Goal: Task Accomplishment & Management: Complete application form

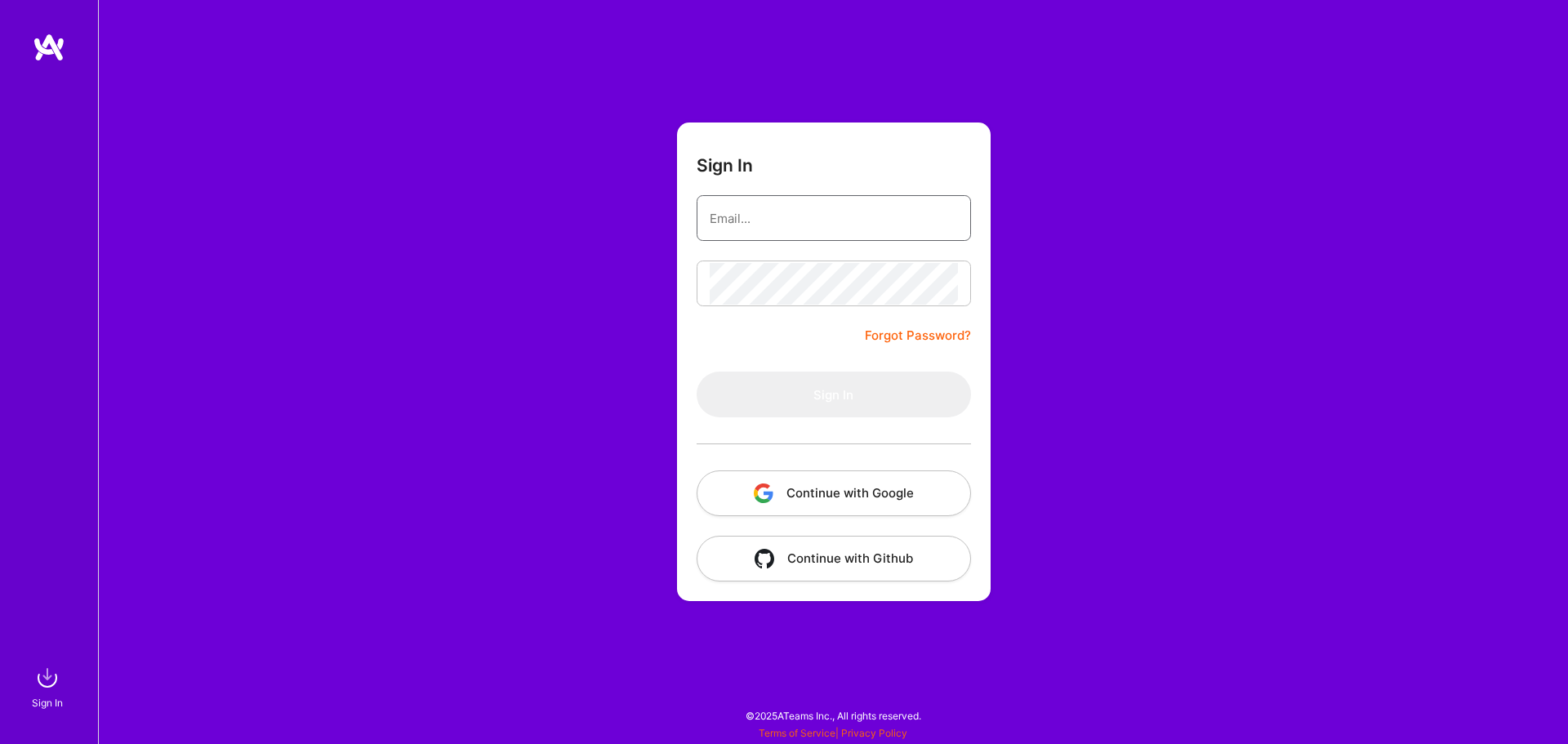
type input "[EMAIL_ADDRESS][DOMAIN_NAME]"
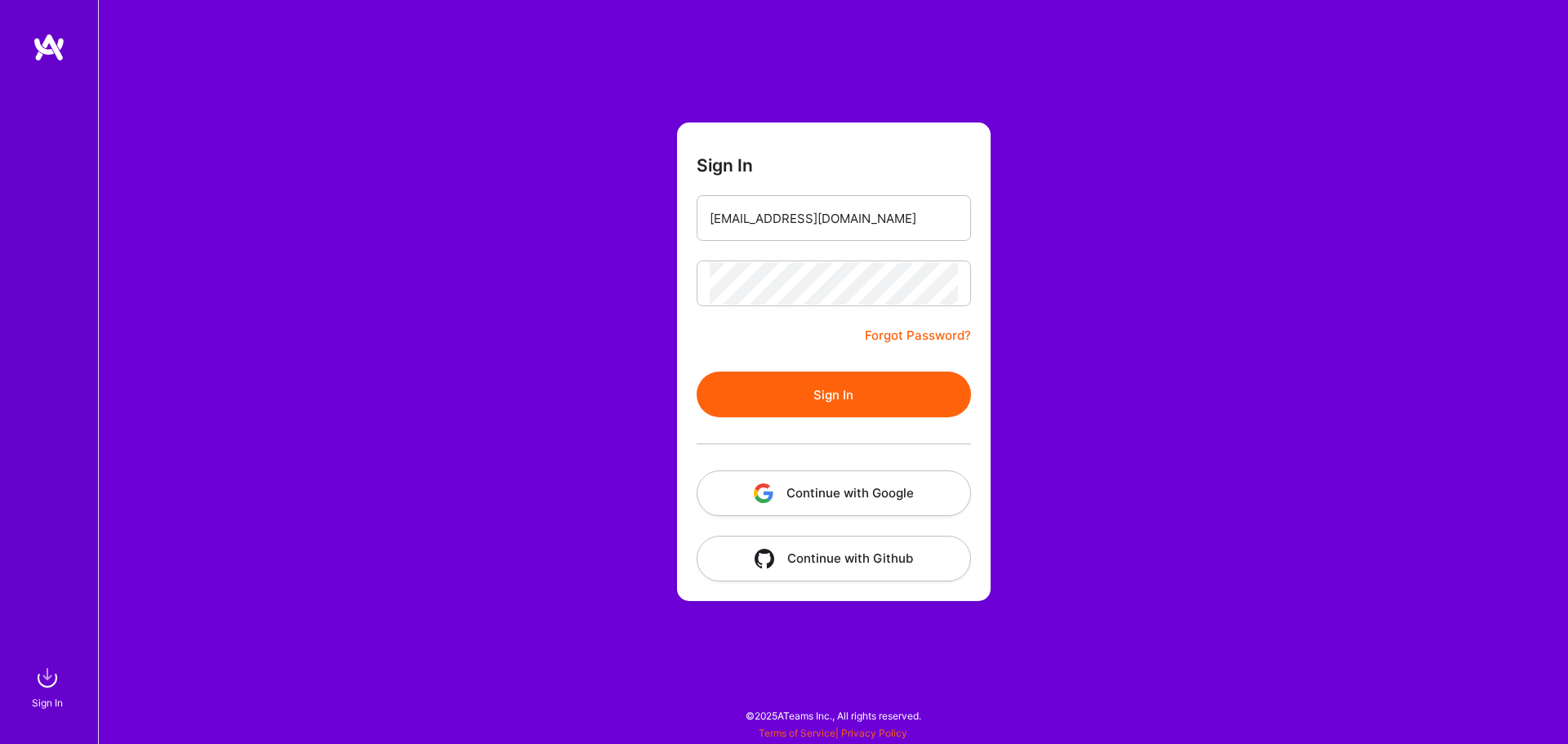
click at [811, 403] on button "Sign In" at bounding box center [834, 394] width 275 height 46
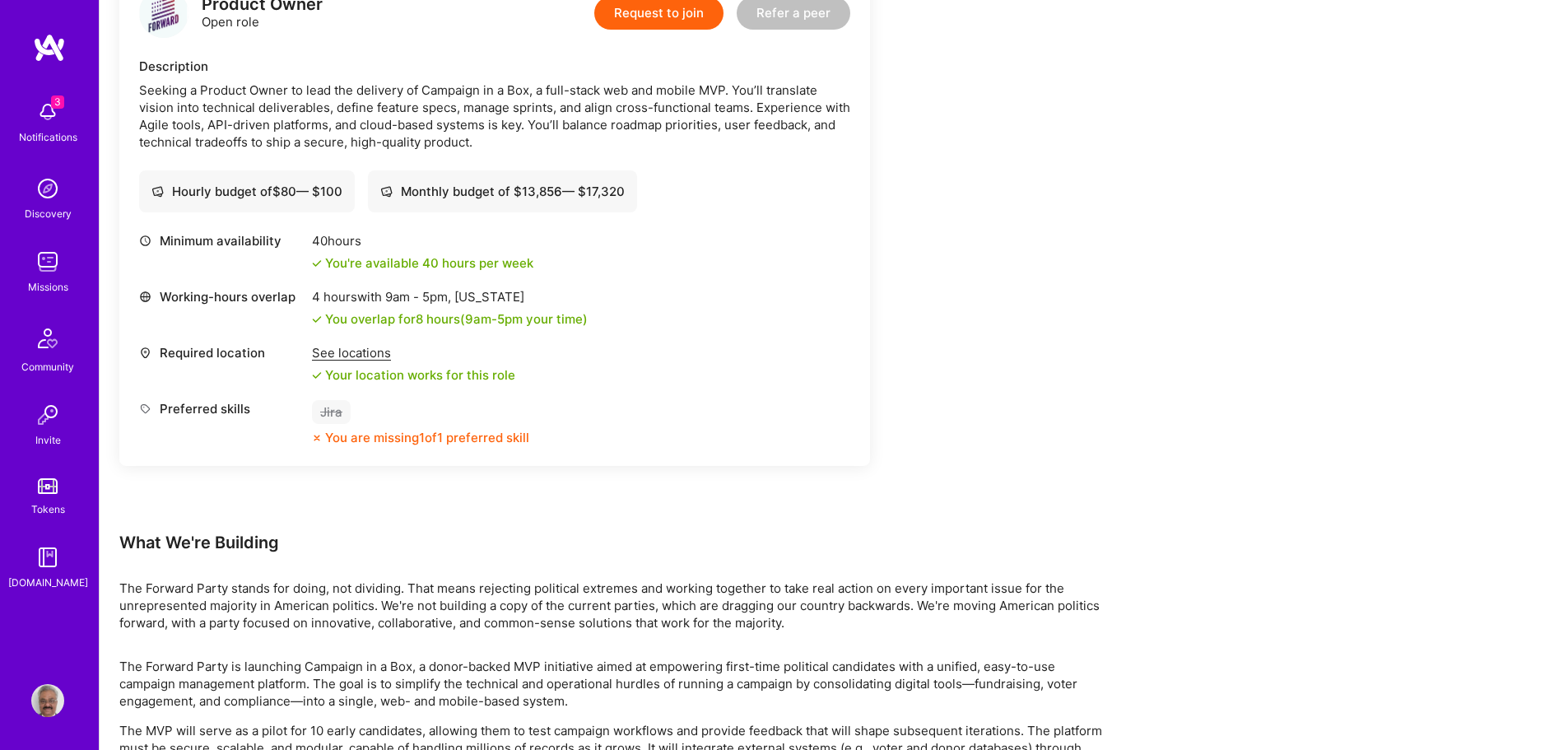
scroll to position [1054, 0]
click at [367, 359] on div "See locations" at bounding box center [413, 355] width 204 height 17
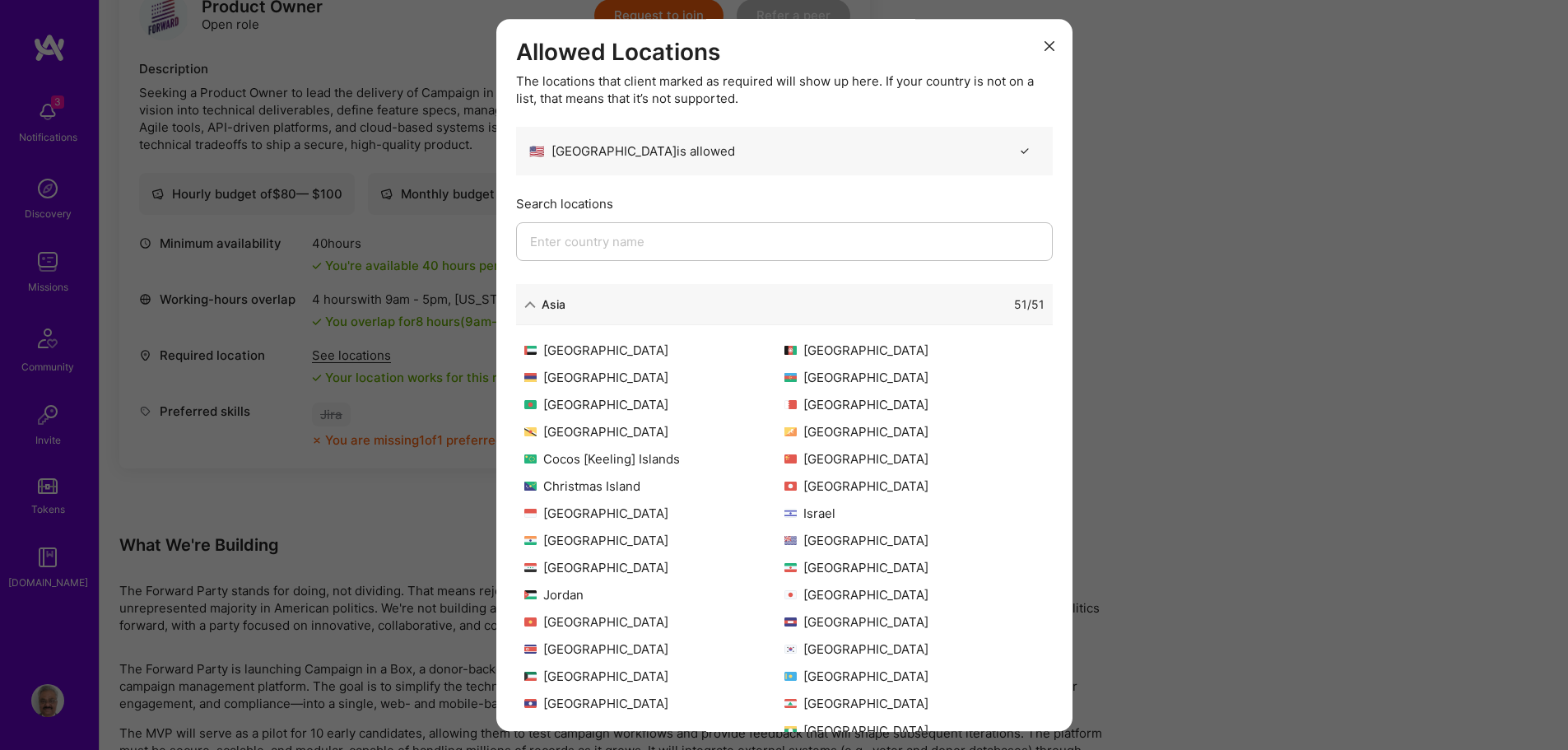
click at [1039, 43] on button "modal" at bounding box center [1049, 45] width 20 height 27
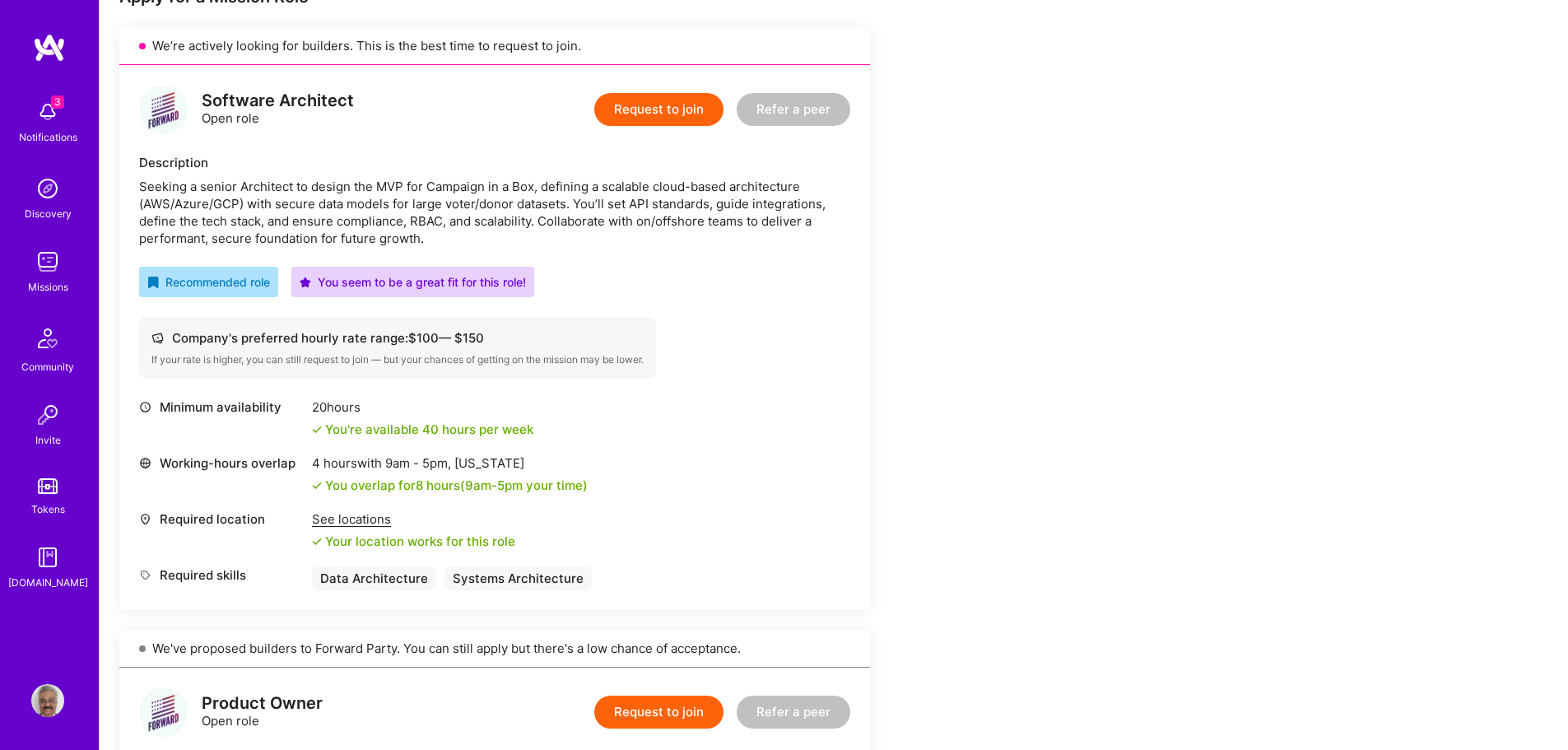
scroll to position [231, 0]
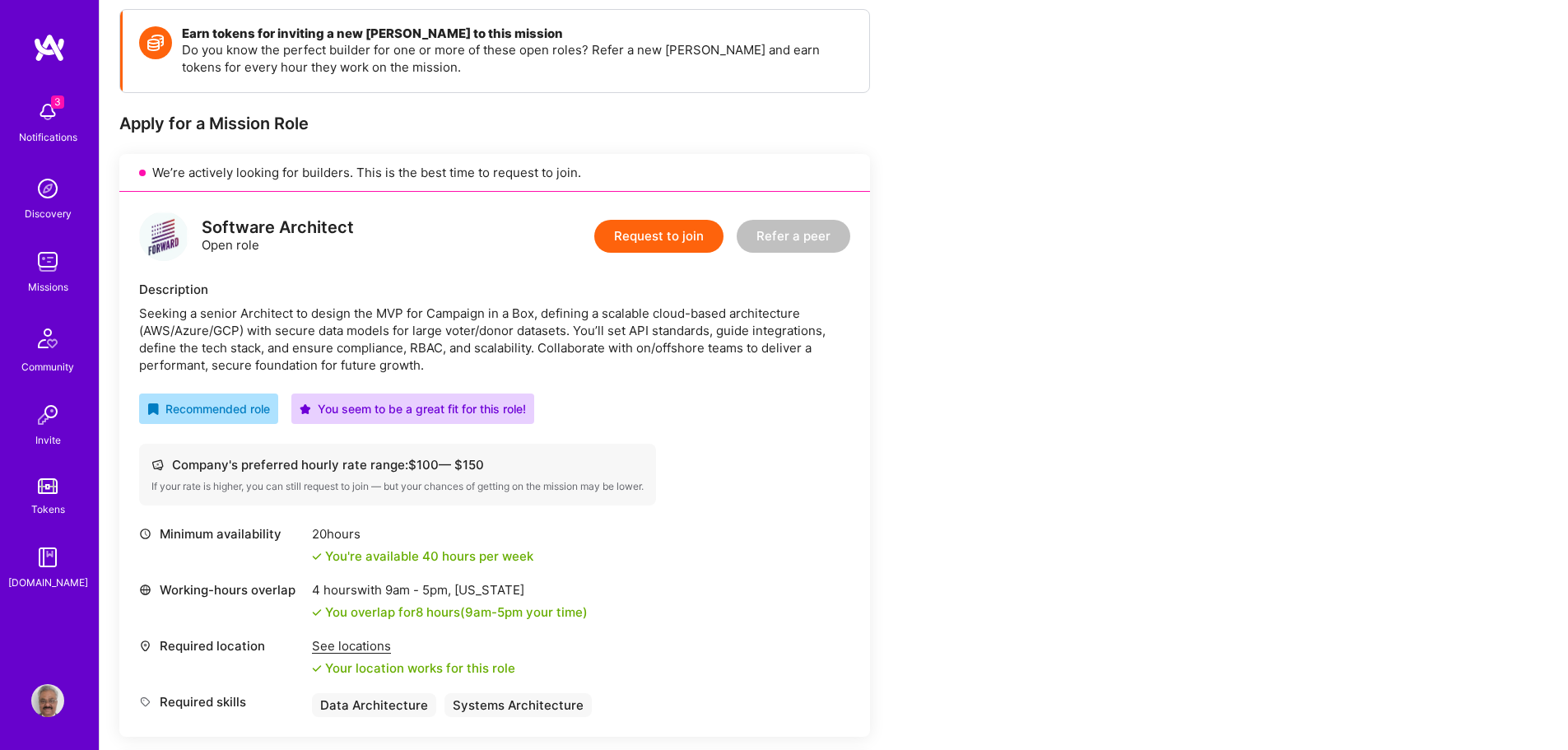
click at [692, 227] on button "Request to join" at bounding box center [659, 236] width 130 height 33
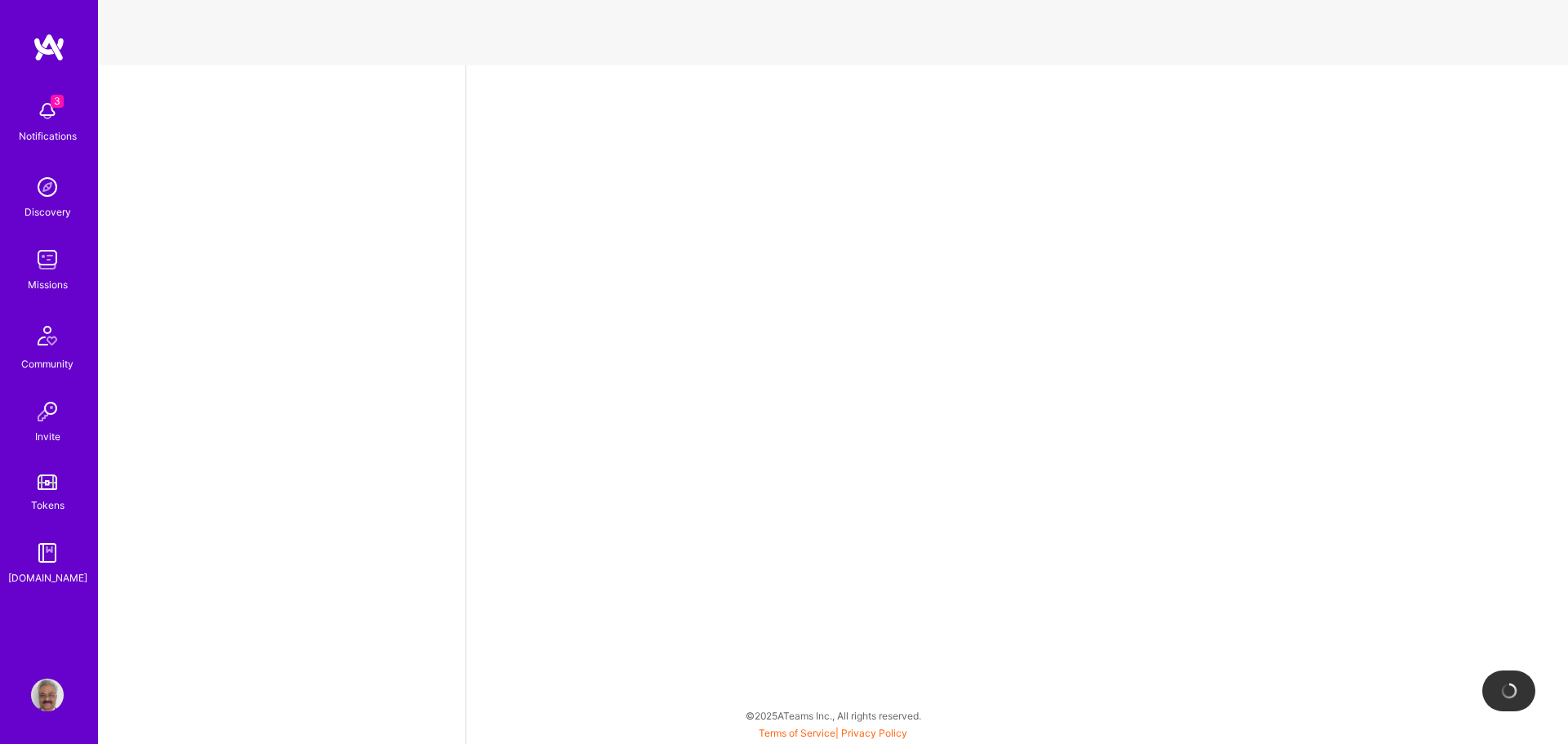
select select "US"
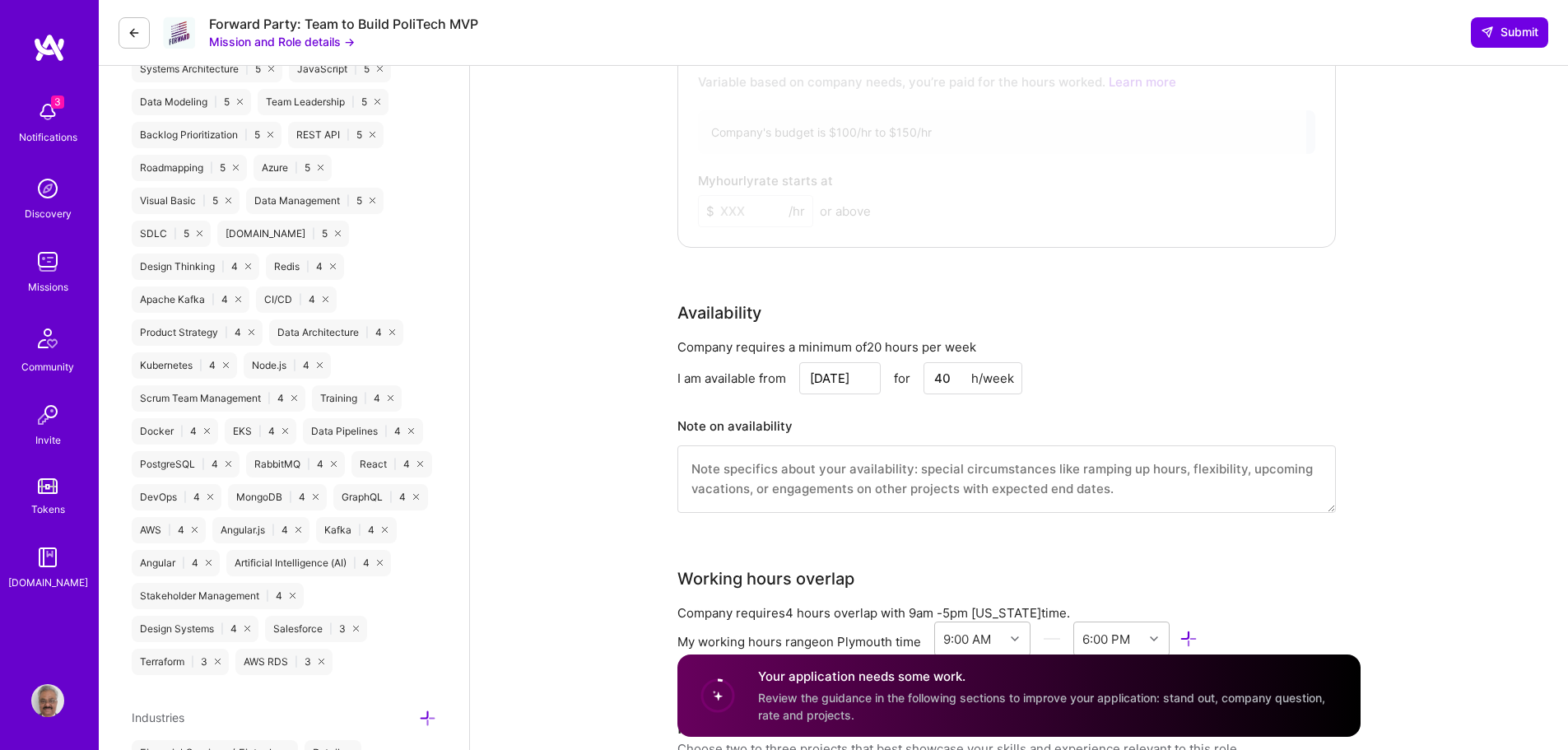
scroll to position [1481, 0]
